Goal: Transaction & Acquisition: Book appointment/travel/reservation

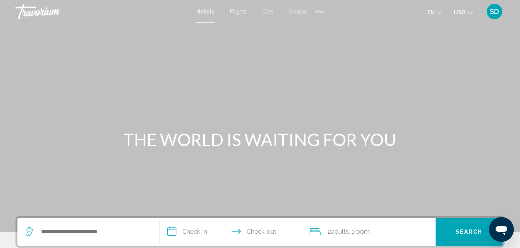
click at [27, 233] on icon "Search widget" at bounding box center [28, 232] width 7 height 9
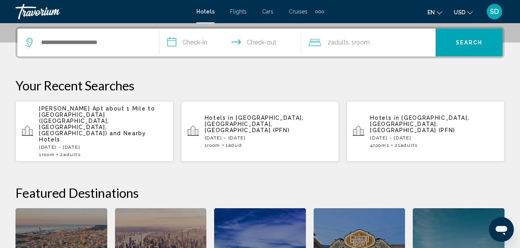
scroll to position [191, 0]
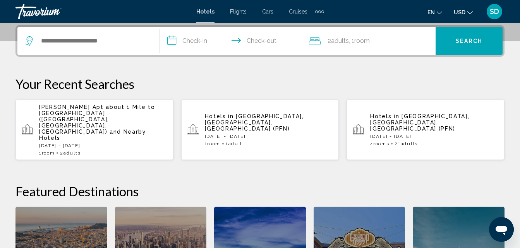
click at [28, 39] on icon "Search widget" at bounding box center [29, 40] width 9 height 9
click at [55, 45] on input "Search widget" at bounding box center [93, 41] width 107 height 12
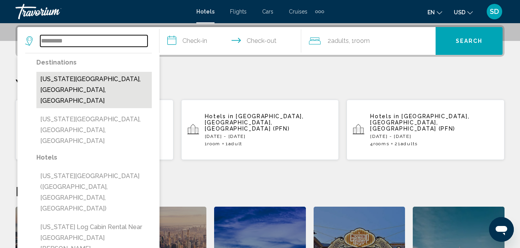
drag, startPoint x: 75, startPoint y: 37, endPoint x: 69, endPoint y: 75, distance: 38.3
click at [69, 55] on div "******** Destinations [US_STATE][GEOGRAPHIC_DATA], [GEOGRAPHIC_DATA], [GEOGRAPH…" at bounding box center [88, 41] width 126 height 28
click at [114, 75] on button "[US_STATE][GEOGRAPHIC_DATA], [GEOGRAPHIC_DATA], [GEOGRAPHIC_DATA]" at bounding box center [93, 90] width 115 height 36
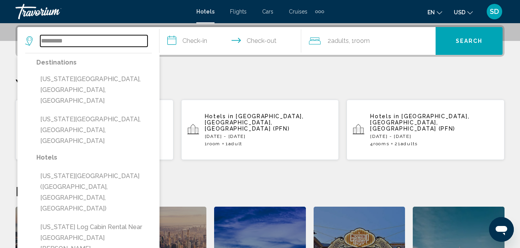
type input "**********"
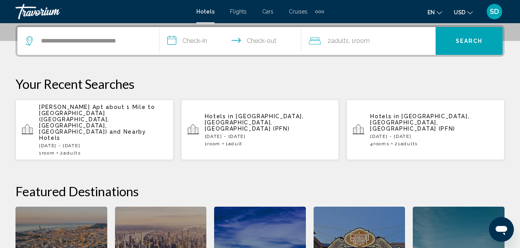
click at [172, 39] on input "**********" at bounding box center [231, 42] width 145 height 30
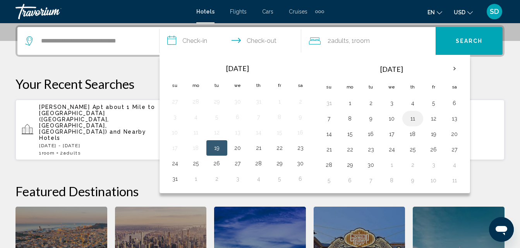
click at [409, 121] on button "11" at bounding box center [412, 118] width 12 height 11
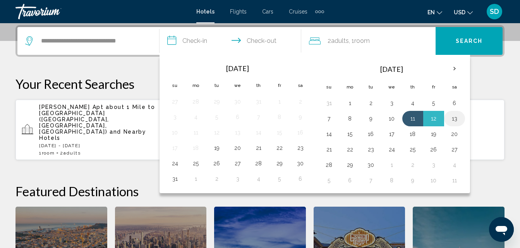
click at [457, 121] on button "13" at bounding box center [454, 118] width 12 height 11
type input "**********"
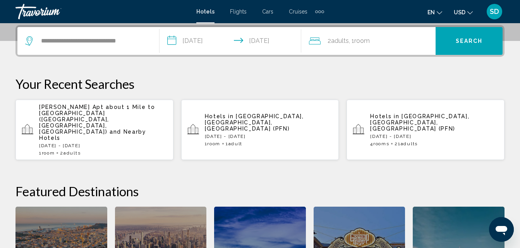
click at [315, 42] on icon "Travelers: 2 adults, 0 children" at bounding box center [315, 40] width 12 height 9
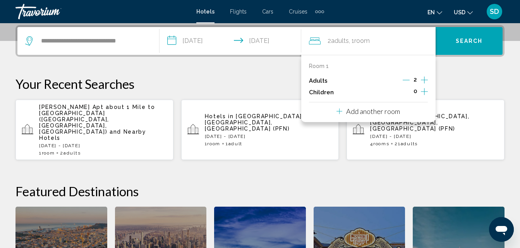
click at [395, 115] on p "Add another room" at bounding box center [373, 111] width 54 height 9
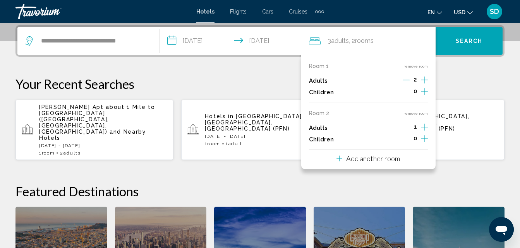
click at [423, 85] on icon "Increment adults" at bounding box center [424, 79] width 7 height 9
click at [390, 163] on div "Add another room" at bounding box center [367, 158] width 63 height 9
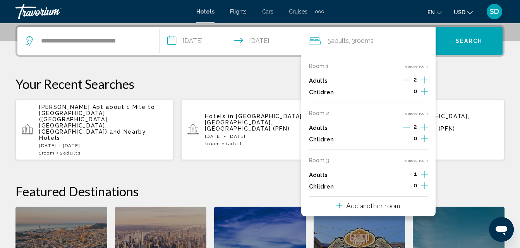
click at [422, 85] on icon "Increment adults" at bounding box center [424, 79] width 7 height 9
click at [452, 161] on div "**********" at bounding box center [260, 177] width 520 height 305
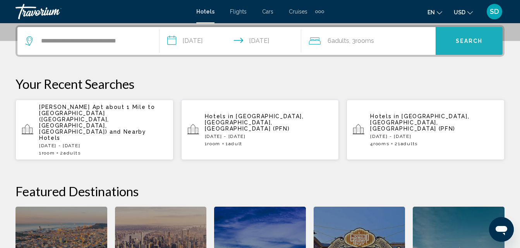
click at [474, 40] on span "Search" at bounding box center [468, 41] width 27 height 6
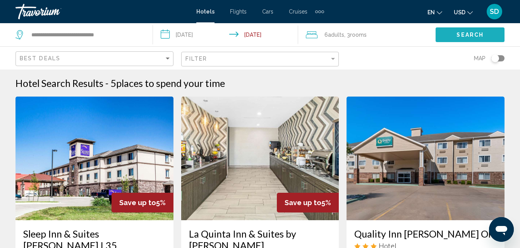
click at [474, 40] on button "Search" at bounding box center [469, 34] width 69 height 14
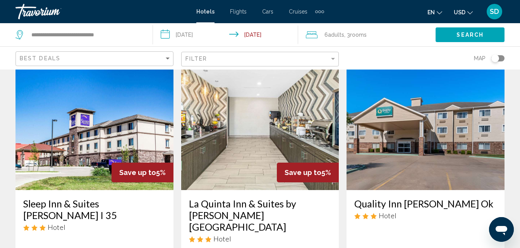
scroll to position [15, 0]
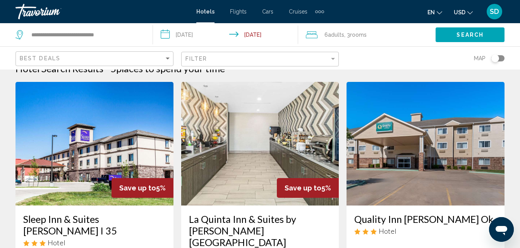
click at [257, 142] on img "Main content" at bounding box center [260, 144] width 158 height 124
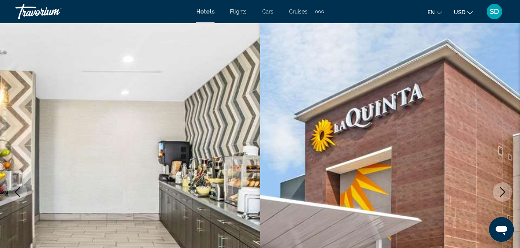
scroll to position [83, 0]
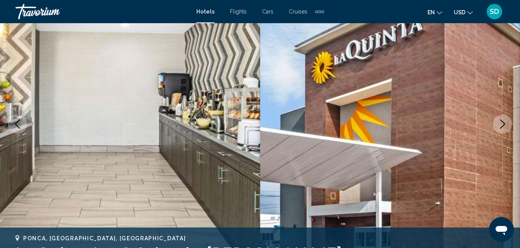
click at [500, 123] on icon "Next image" at bounding box center [502, 124] width 9 height 9
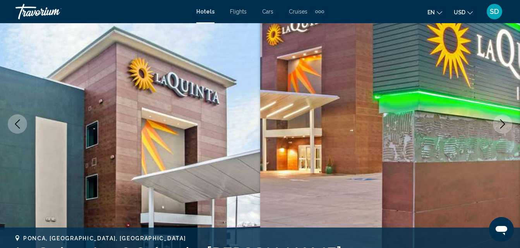
click at [513, 127] on img "Main content" at bounding box center [390, 124] width 260 height 368
click at [497, 128] on button "Next image" at bounding box center [502, 124] width 19 height 19
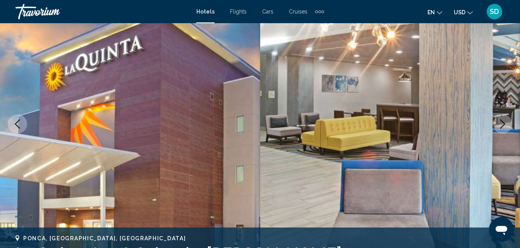
click at [497, 128] on button "Next image" at bounding box center [502, 124] width 19 height 19
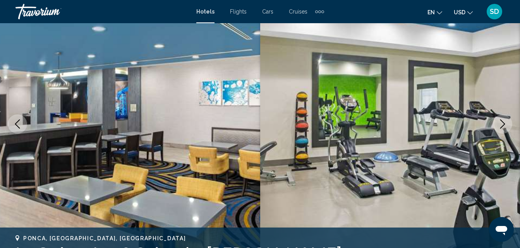
click at [497, 128] on button "Next image" at bounding box center [502, 124] width 19 height 19
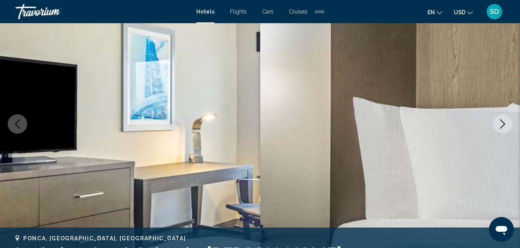
click at [497, 128] on button "Next image" at bounding box center [502, 124] width 19 height 19
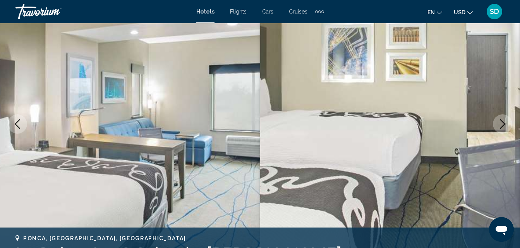
click at [497, 128] on button "Next image" at bounding box center [502, 124] width 19 height 19
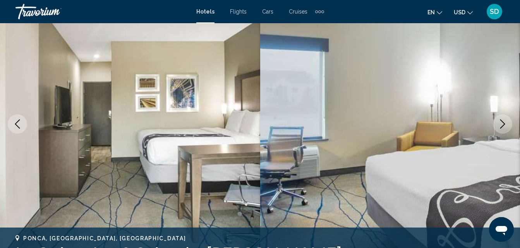
click at [497, 128] on button "Next image" at bounding box center [502, 124] width 19 height 19
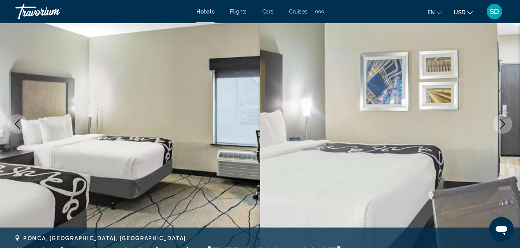
click at [497, 128] on button "Next image" at bounding box center [502, 124] width 19 height 19
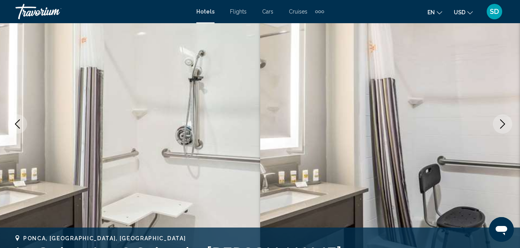
click at [497, 128] on button "Next image" at bounding box center [502, 124] width 19 height 19
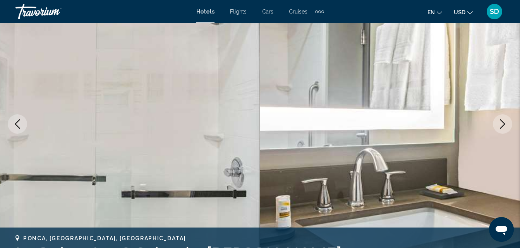
click at [498, 127] on icon "Next image" at bounding box center [502, 124] width 9 height 9
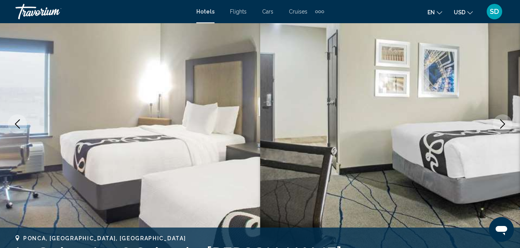
click at [500, 124] on icon "Next image" at bounding box center [502, 124] width 9 height 9
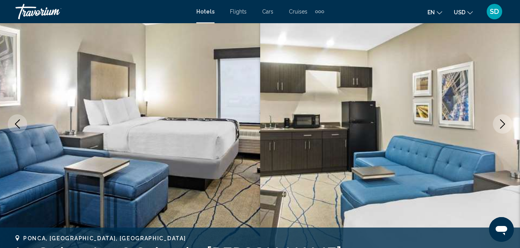
click at [500, 125] on icon "Next image" at bounding box center [502, 124] width 9 height 9
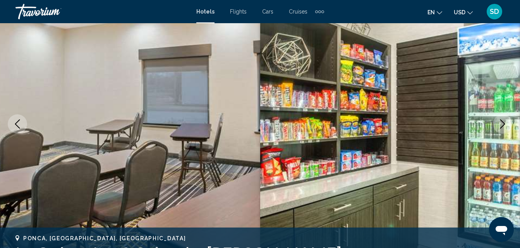
click at [501, 127] on icon "Next image" at bounding box center [502, 124] width 9 height 9
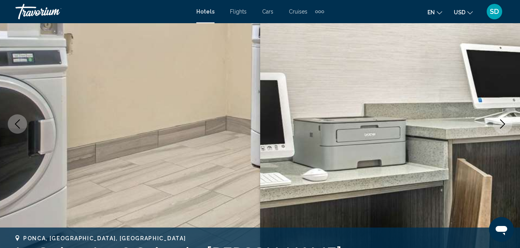
click at [502, 127] on icon "Next image" at bounding box center [502, 124] width 5 height 9
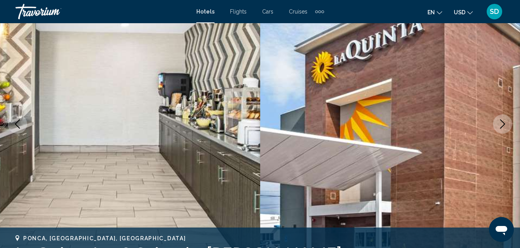
click at [378, 22] on mat-toolbar "Hotels Flights Cars Cruises Activities Hotels Flights Cars Cruises Activities e…" at bounding box center [260, 11] width 520 height 23
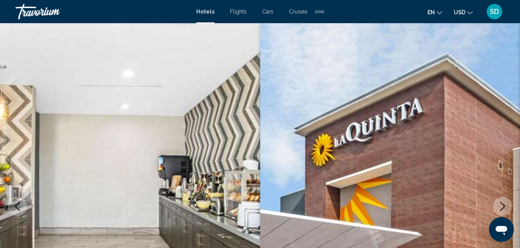
scroll to position [0, 0]
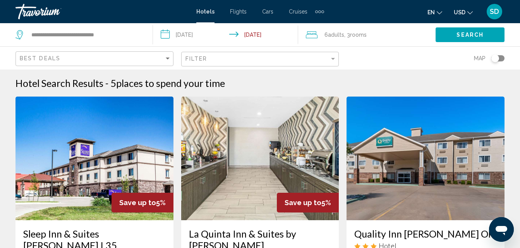
click at [198, 13] on span "Hotels" at bounding box center [205, 12] width 18 height 6
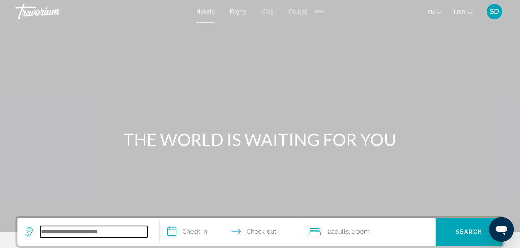
click at [62, 229] on input "Search widget" at bounding box center [93, 232] width 107 height 12
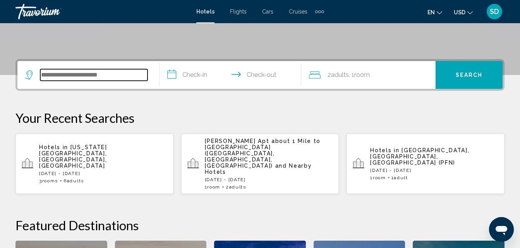
scroll to position [95, 0]
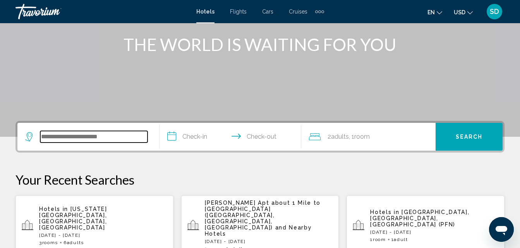
click at [60, 139] on input "Search widget" at bounding box center [93, 137] width 107 height 12
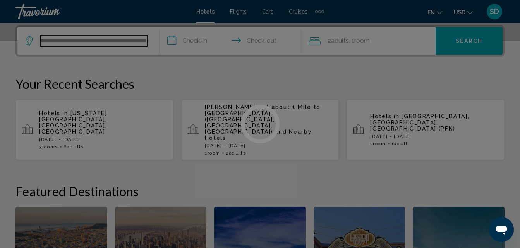
scroll to position [0, 33]
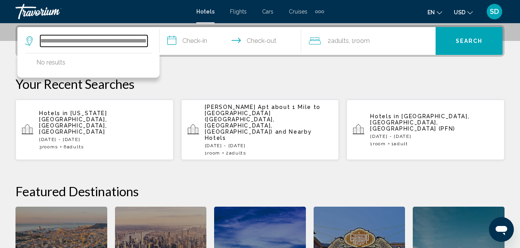
type input "**********"
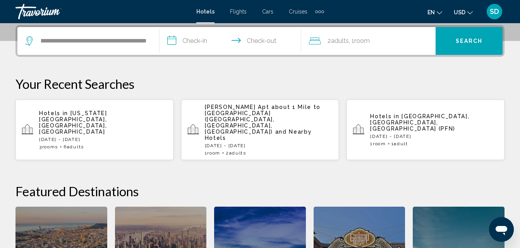
scroll to position [0, 0]
click at [107, 110] on span "[US_STATE][GEOGRAPHIC_DATA], [GEOGRAPHIC_DATA], [GEOGRAPHIC_DATA]" at bounding box center [73, 122] width 68 height 25
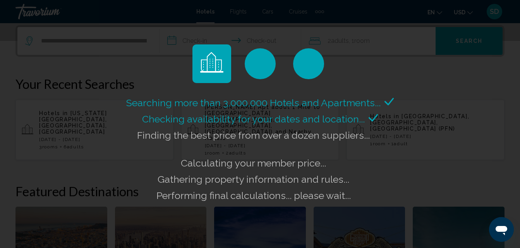
click at [157, 39] on div "Searching more than 3,000,000 Hotels and Apartments... Checking availability fo…" at bounding box center [260, 124] width 520 height 248
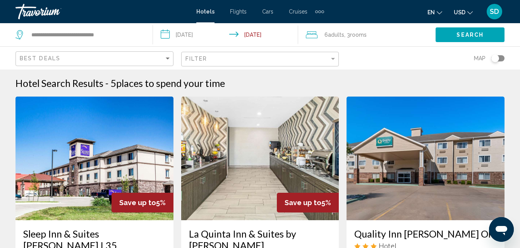
click at [315, 36] on icon "Travelers: 6 adults, 0 children" at bounding box center [312, 34] width 12 height 9
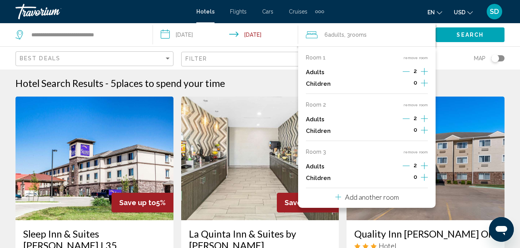
click at [416, 154] on button "remove room" at bounding box center [415, 152] width 24 height 5
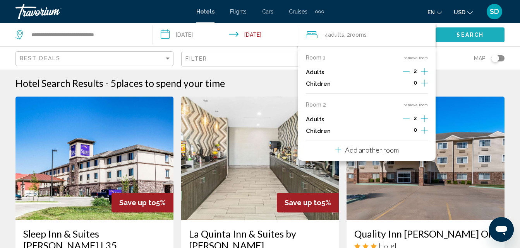
click at [470, 31] on button "Search" at bounding box center [469, 34] width 69 height 14
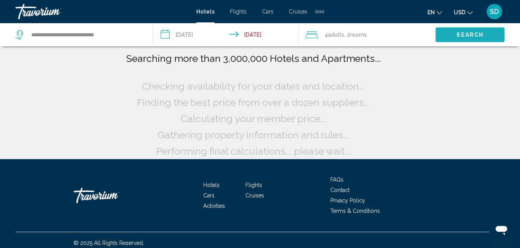
click at [470, 31] on button "Search" at bounding box center [469, 34] width 69 height 14
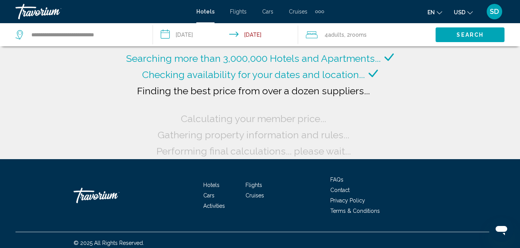
click at [470, 31] on button "Search" at bounding box center [469, 34] width 69 height 14
